Goal: Check status: Check status

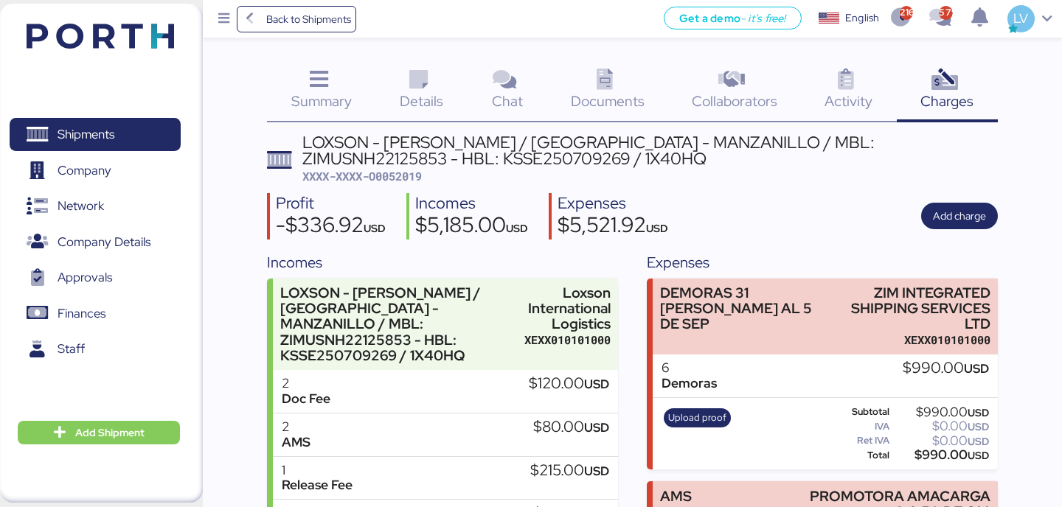
click at [256, 19] on icon at bounding box center [250, 19] width 16 height 13
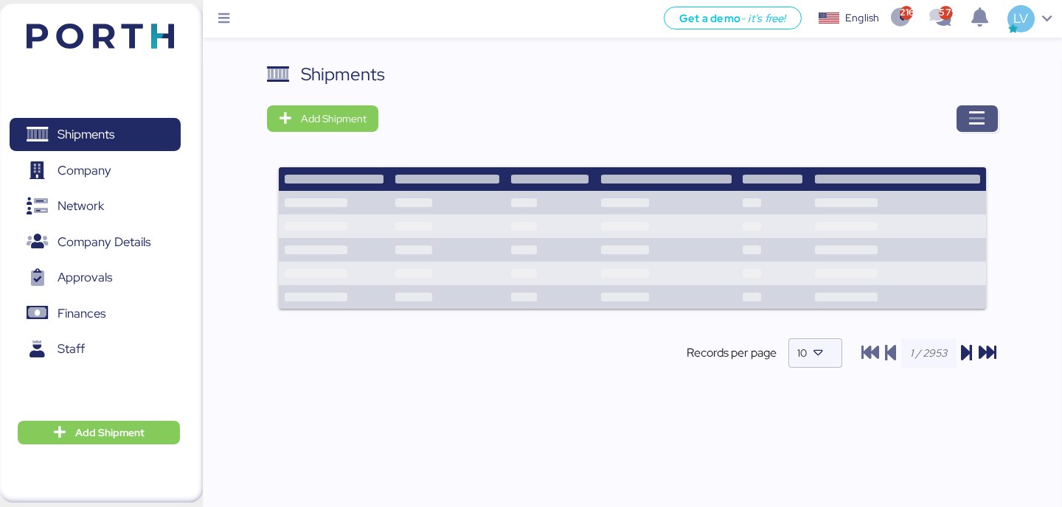
click at [958, 126] on span "button" at bounding box center [976, 118] width 41 height 27
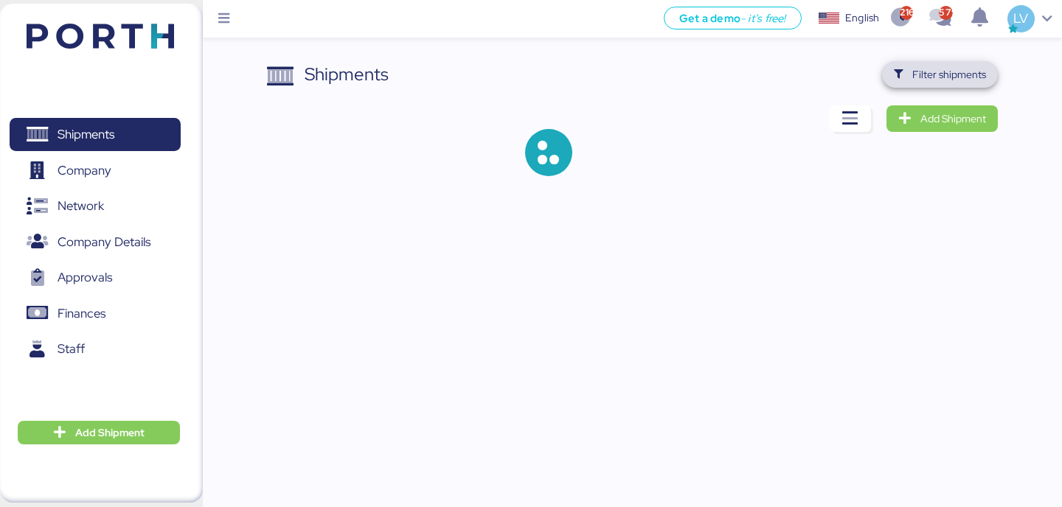
click at [956, 69] on span "Filter shipments" at bounding box center [949, 75] width 74 height 18
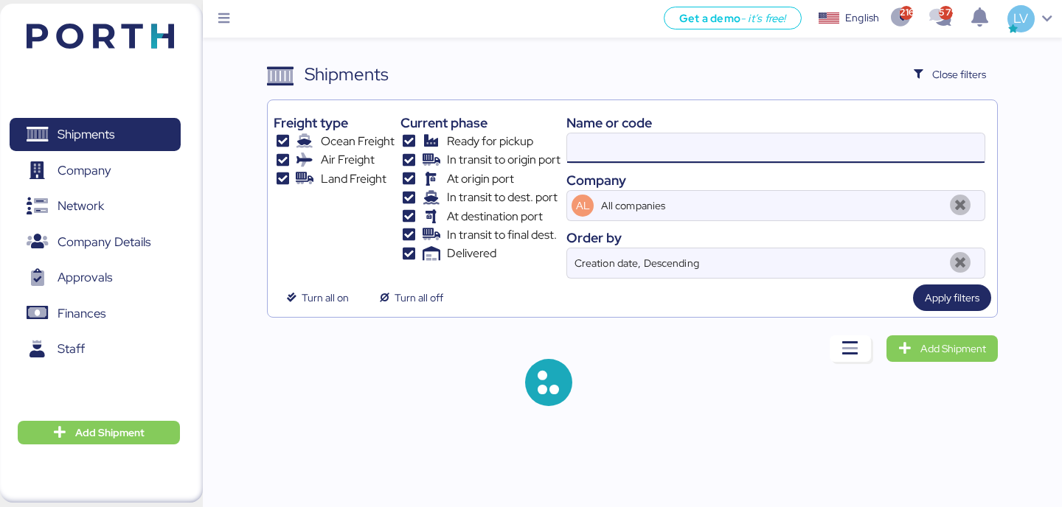
click at [785, 155] on input at bounding box center [775, 147] width 417 height 29
paste input "O0052090"
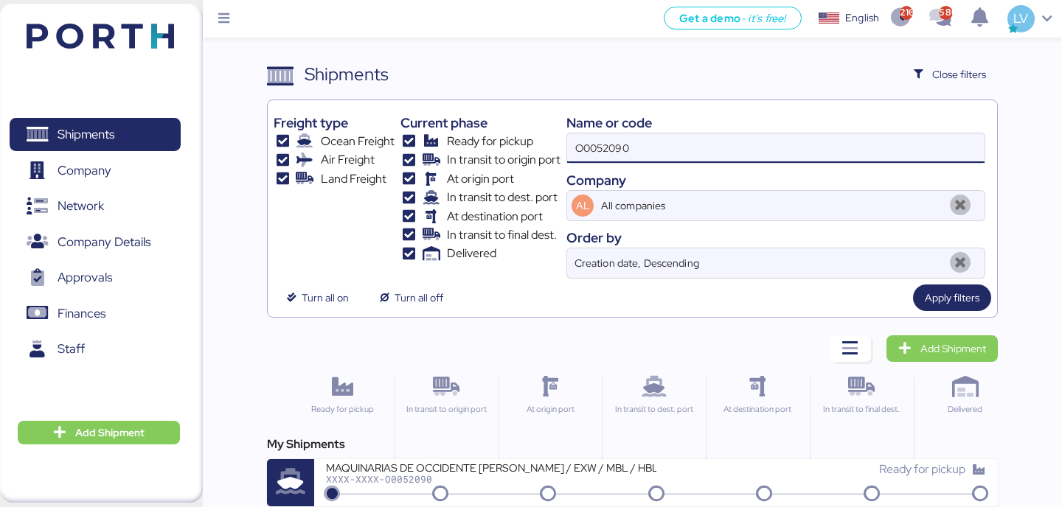
click at [644, 156] on input "O0052090" at bounding box center [775, 147] width 417 height 29
paste input "KMTCJKT5246438"
type input "O0052090 KMTCJKT5246438"
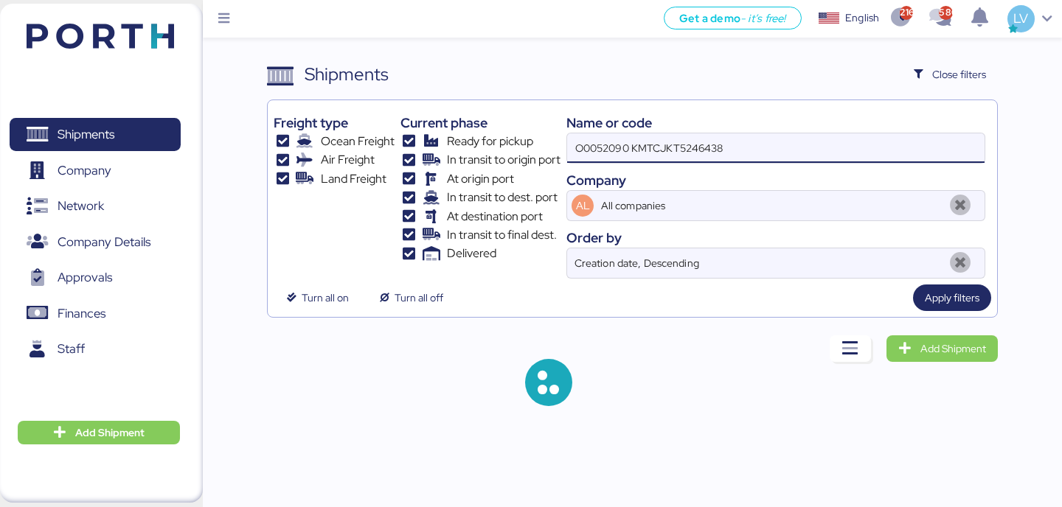
click at [643, 156] on input "O0052090 KMTCJKT5246438" at bounding box center [775, 147] width 417 height 29
click at [644, 156] on input "O0052090 KMTCJKT5246438" at bounding box center [775, 147] width 417 height 29
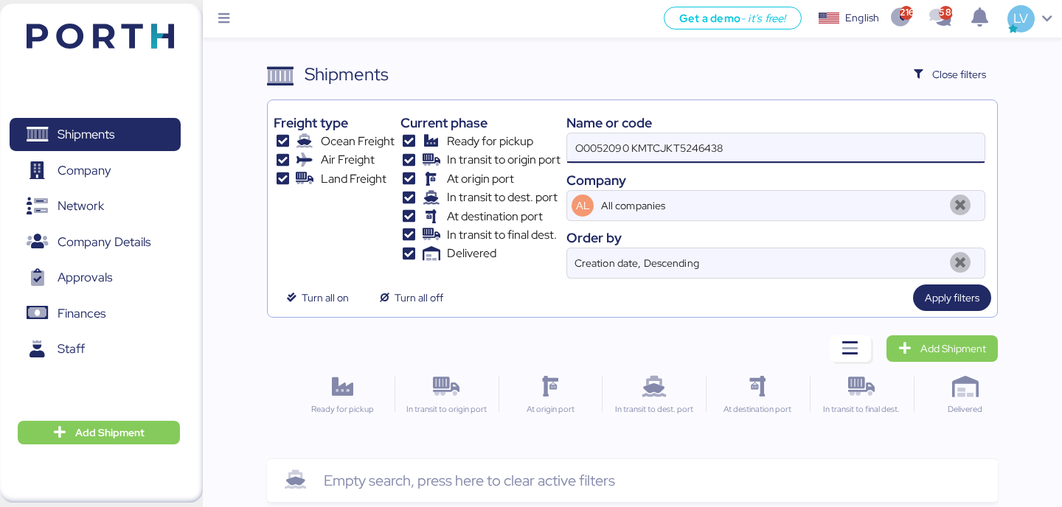
click at [644, 156] on input "O0052090 KMTCJKT5246438" at bounding box center [775, 147] width 417 height 29
paste input "KMTCJKT5246438"
type input "KMTCJKT5246438"
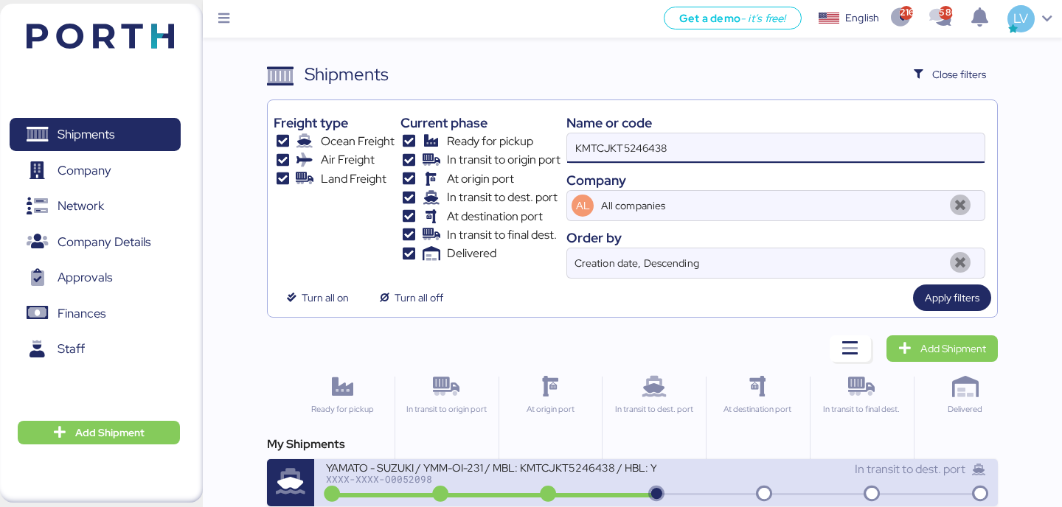
click at [497, 482] on div "XXXX-XXXX-O0052098" at bounding box center [491, 479] width 330 height 10
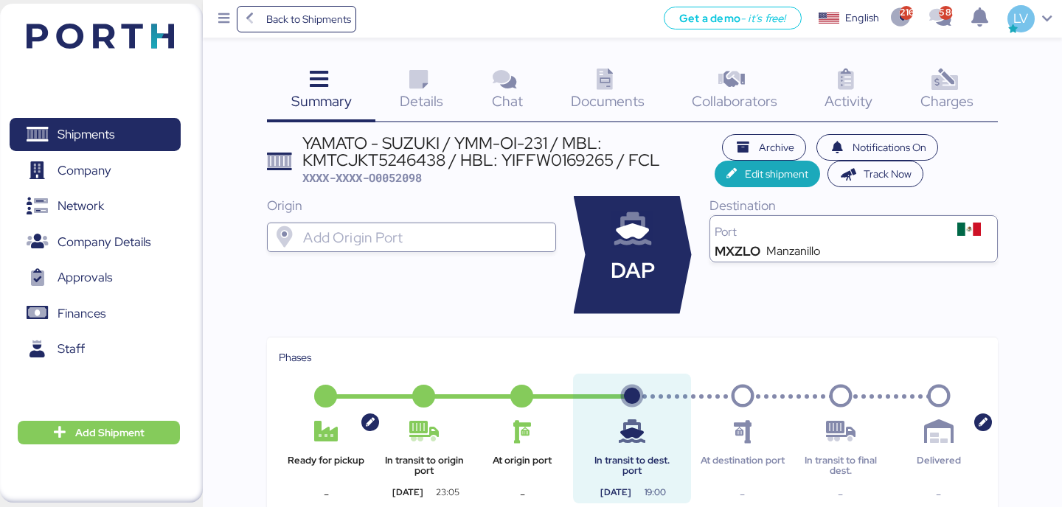
click at [648, 99] on div "Documents 0" at bounding box center [607, 91] width 121 height 61
